Goal: Task Accomplishment & Management: Manage account settings

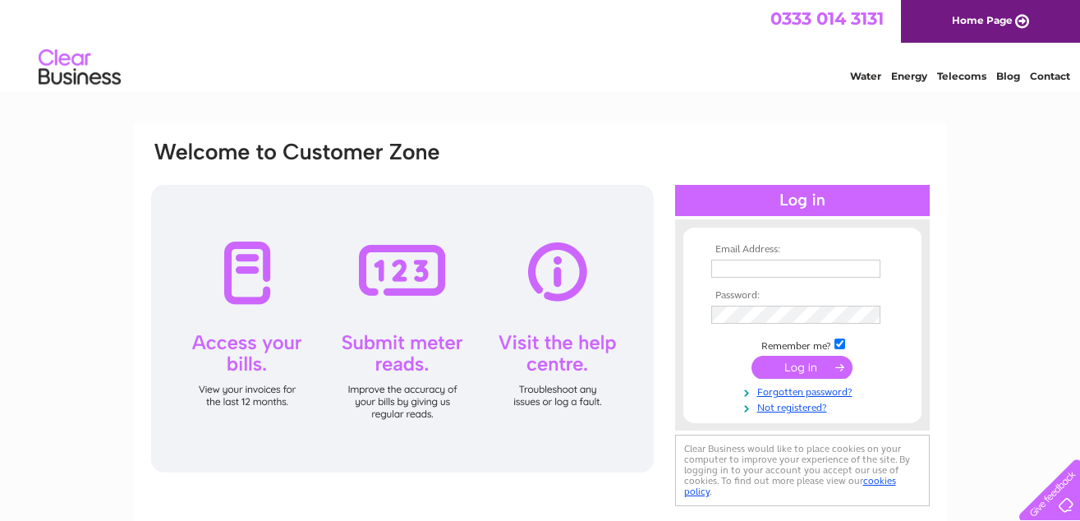
type input "johng203@yahoo.co.uk"
click at [811, 364] on input "submit" at bounding box center [801, 367] width 101 height 23
click at [798, 367] on input "submit" at bounding box center [801, 367] width 101 height 23
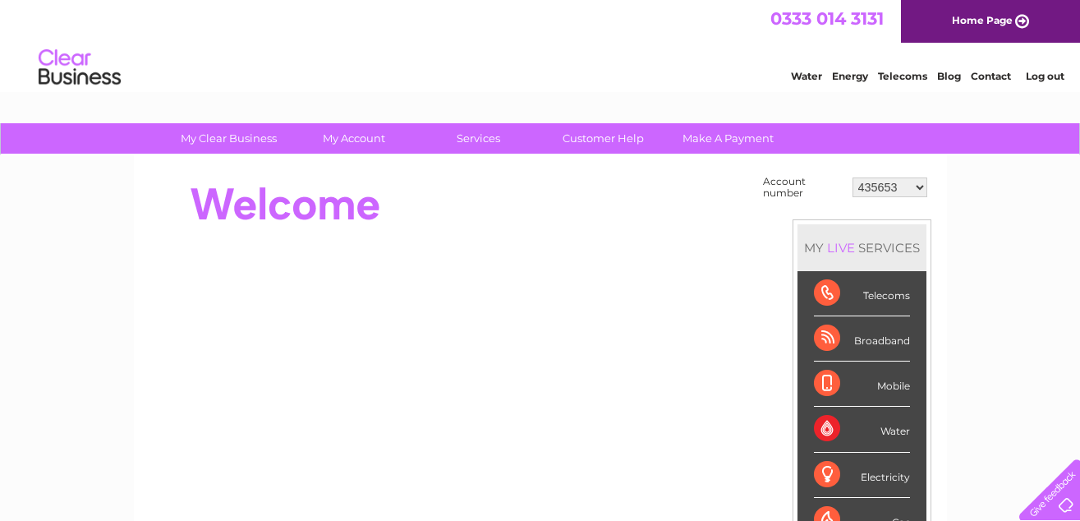
click at [920, 186] on select "435653 919747 30296947" at bounding box center [889, 187] width 75 height 20
select select "919747"
click at [852, 177] on select "435653 919747 30296947" at bounding box center [889, 187] width 75 height 20
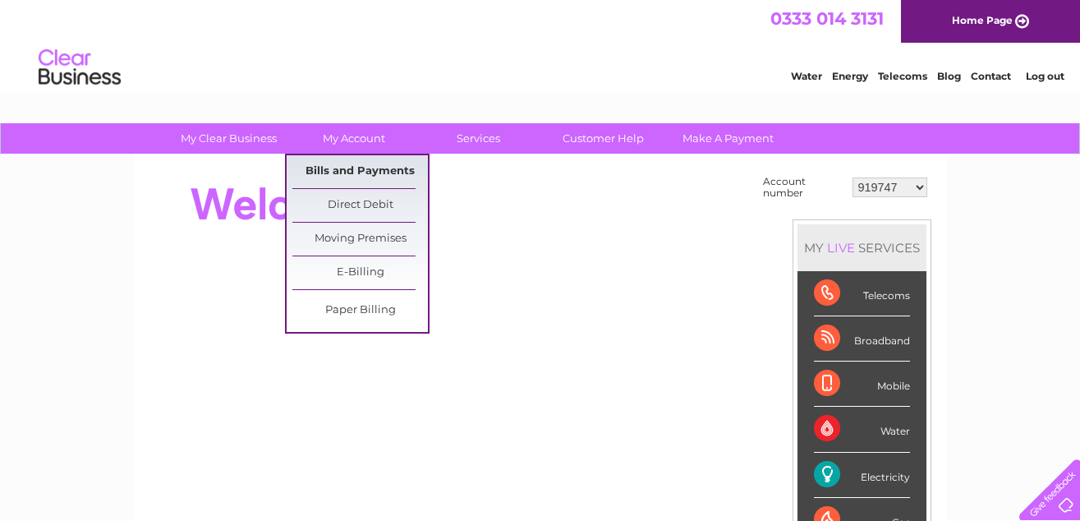
click at [350, 166] on link "Bills and Payments" at bounding box center [360, 171] width 136 height 33
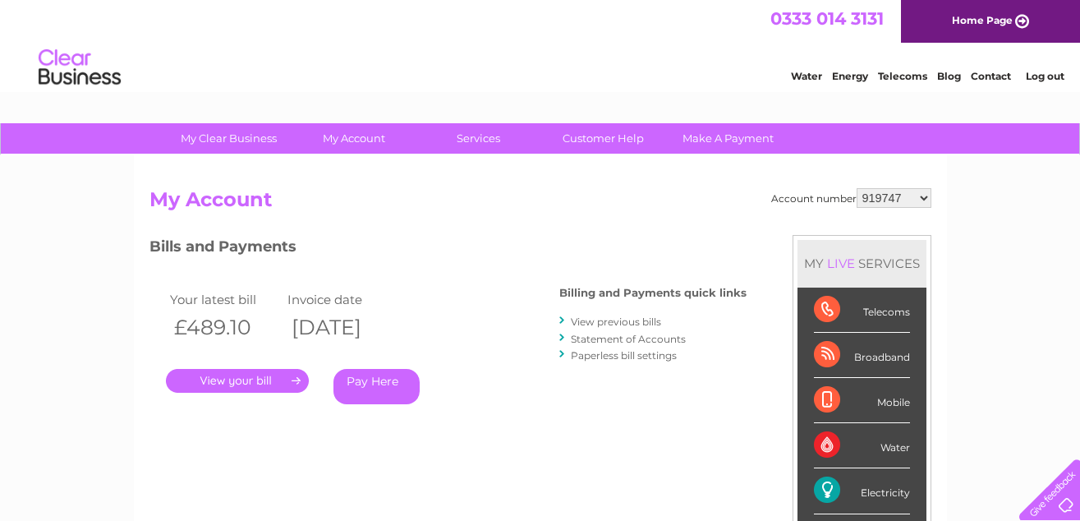
click at [624, 321] on link "View previous bills" at bounding box center [616, 321] width 90 height 12
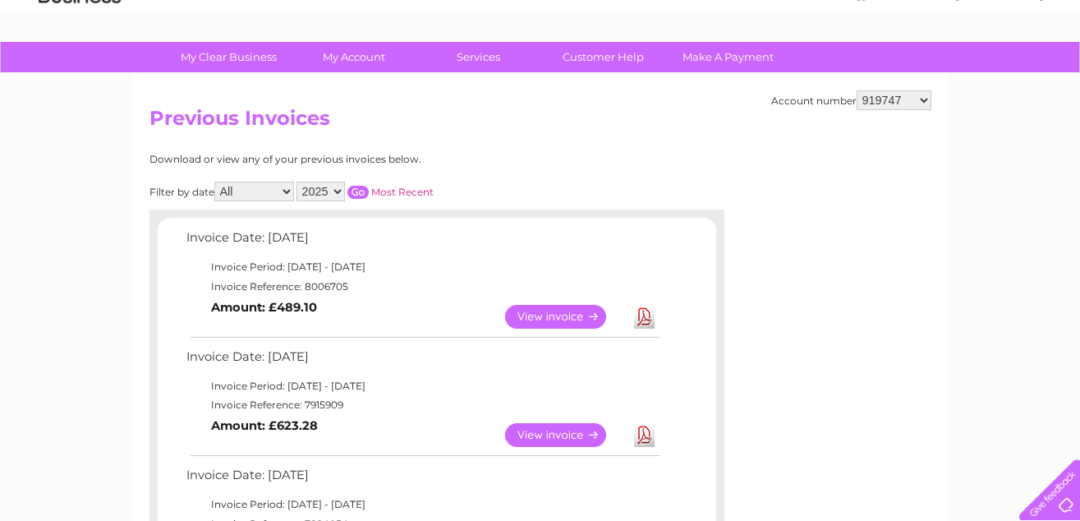
scroll to position [246, 0]
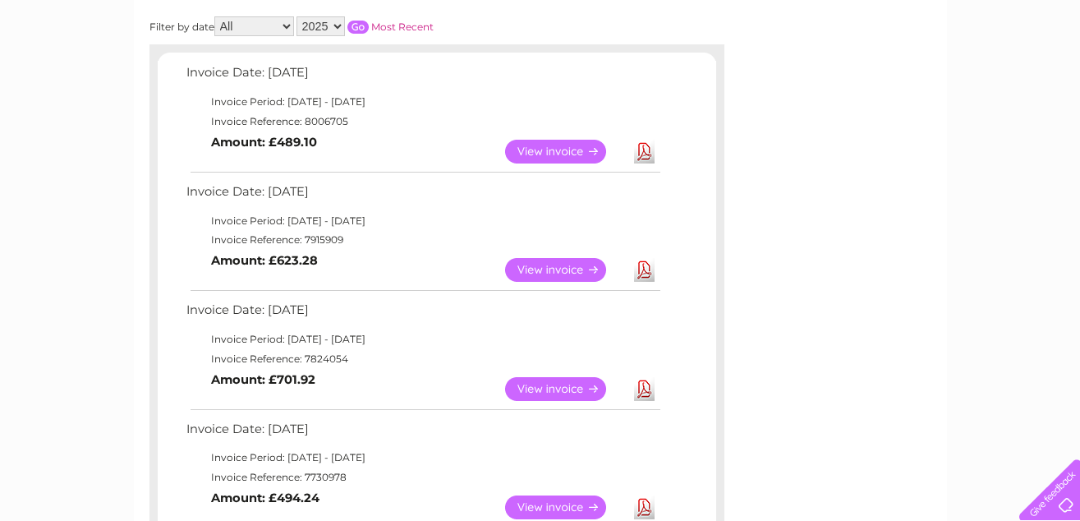
click at [550, 266] on link "View" at bounding box center [565, 270] width 121 height 24
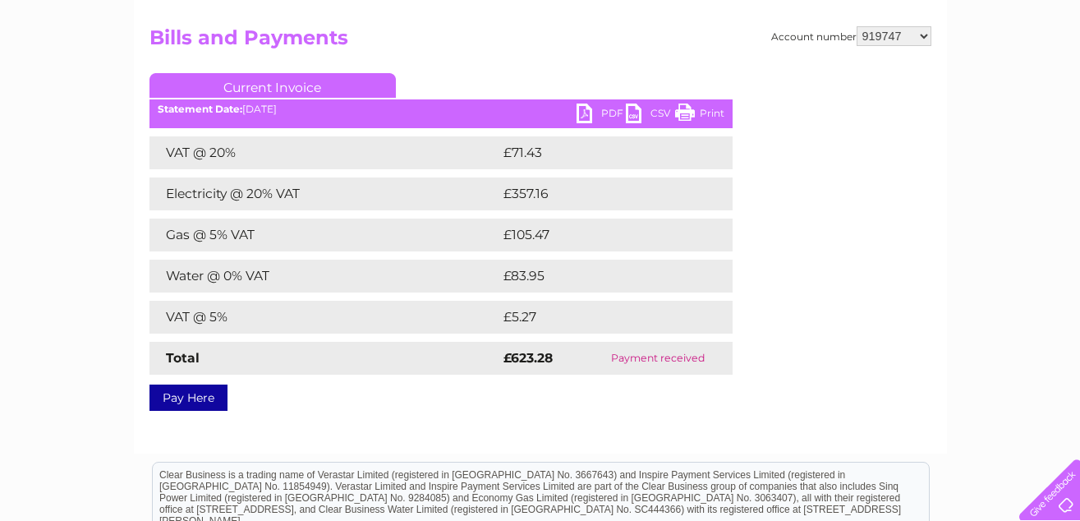
scroll to position [164, 0]
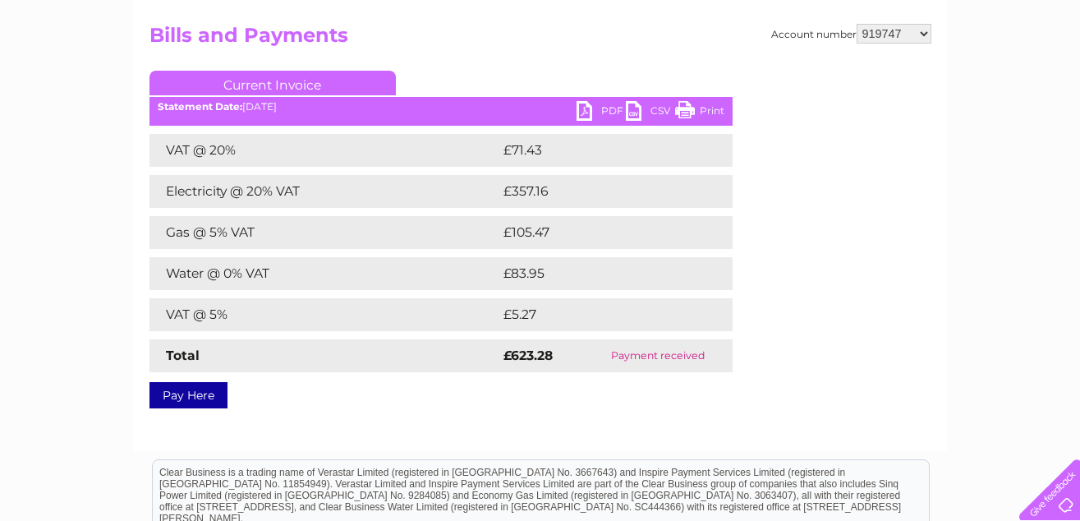
click at [585, 110] on link "PDF" at bounding box center [601, 113] width 49 height 24
